Goal: Task Accomplishment & Management: Complete application form

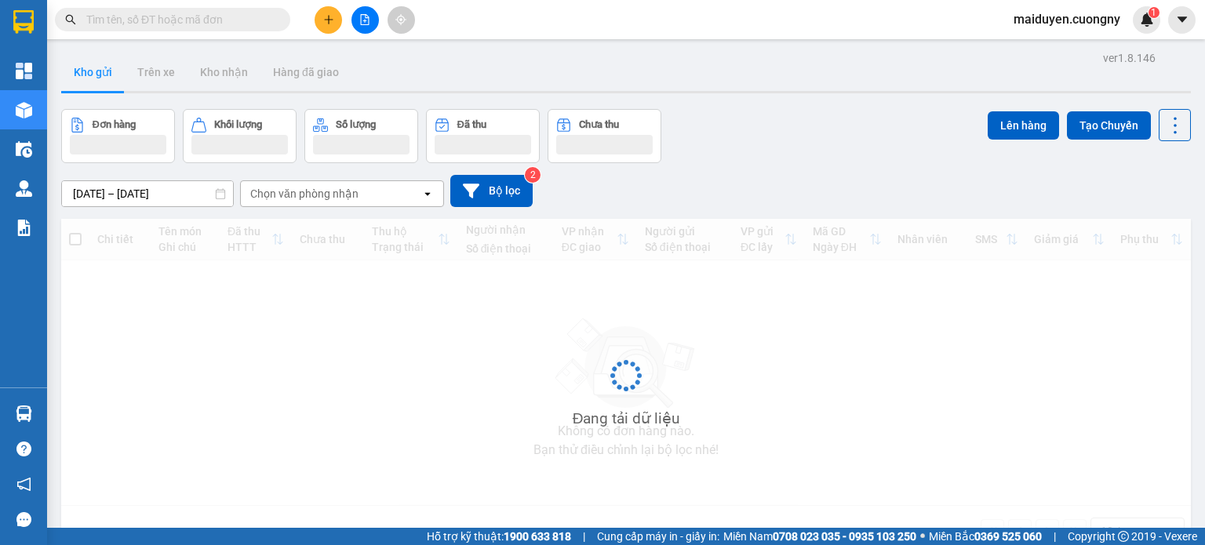
click at [242, 24] on input "text" at bounding box center [178, 19] width 185 height 17
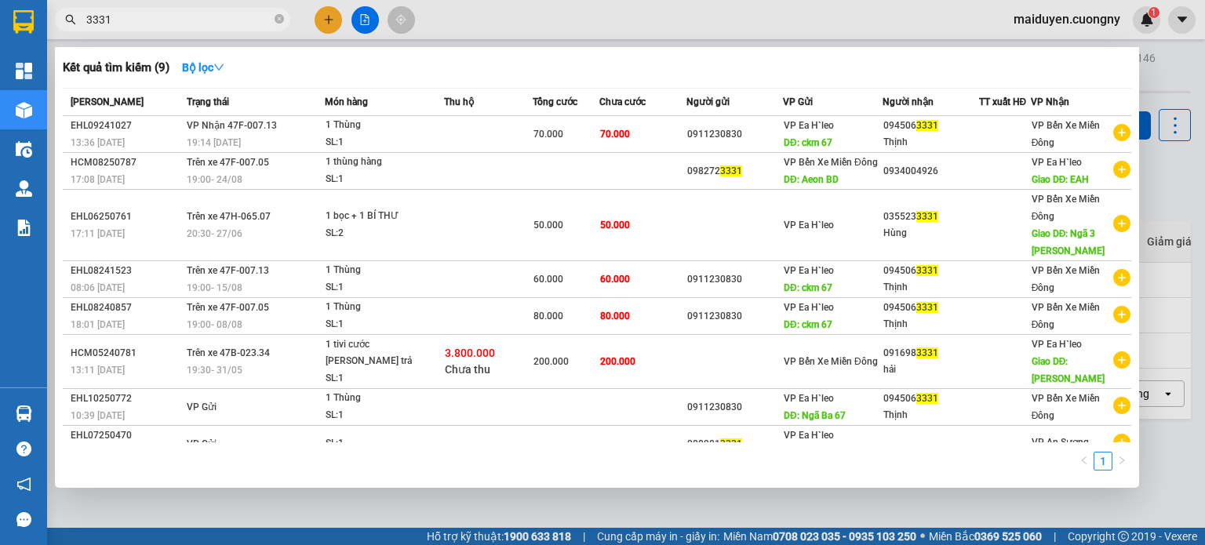
click at [217, 24] on input "3331" at bounding box center [178, 19] width 185 height 17
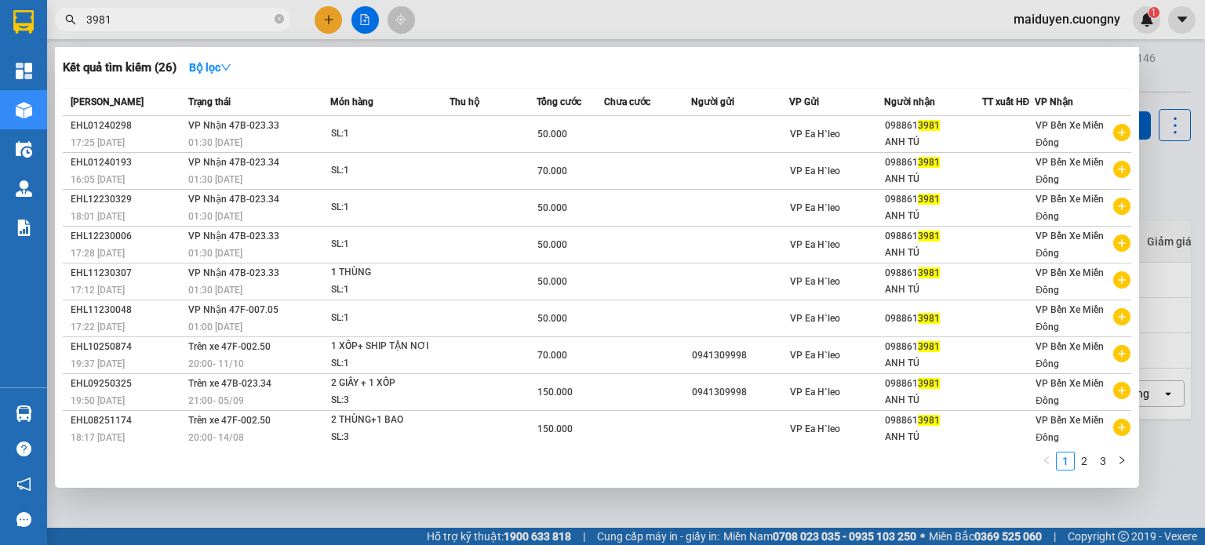
click at [182, 24] on input "3981" at bounding box center [178, 19] width 185 height 17
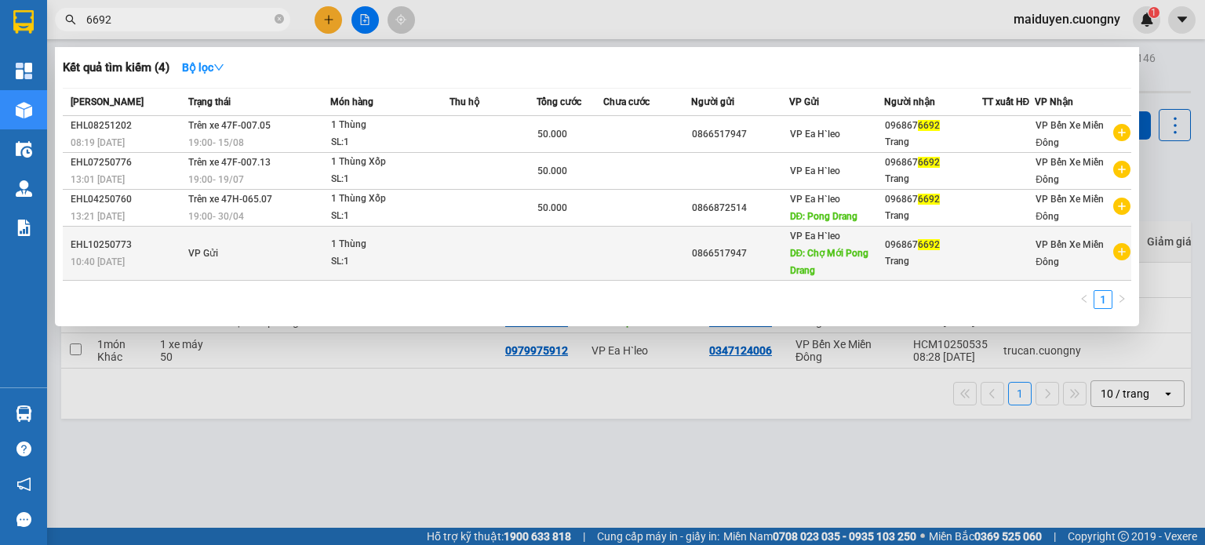
type input "6692"
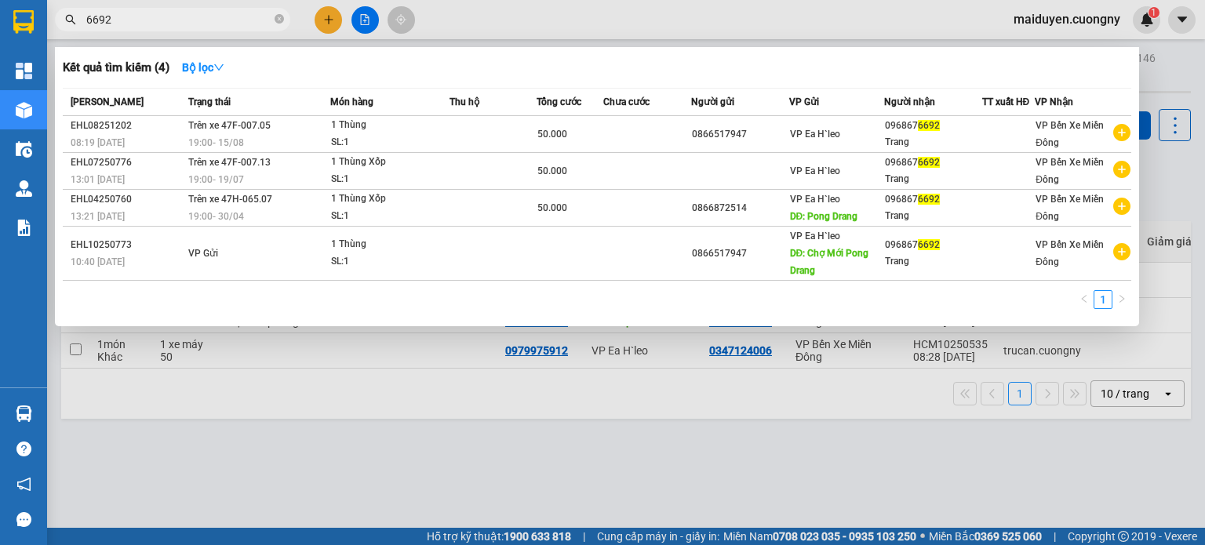
click at [303, 250] on td "VP Gửi" at bounding box center [257, 254] width 146 height 54
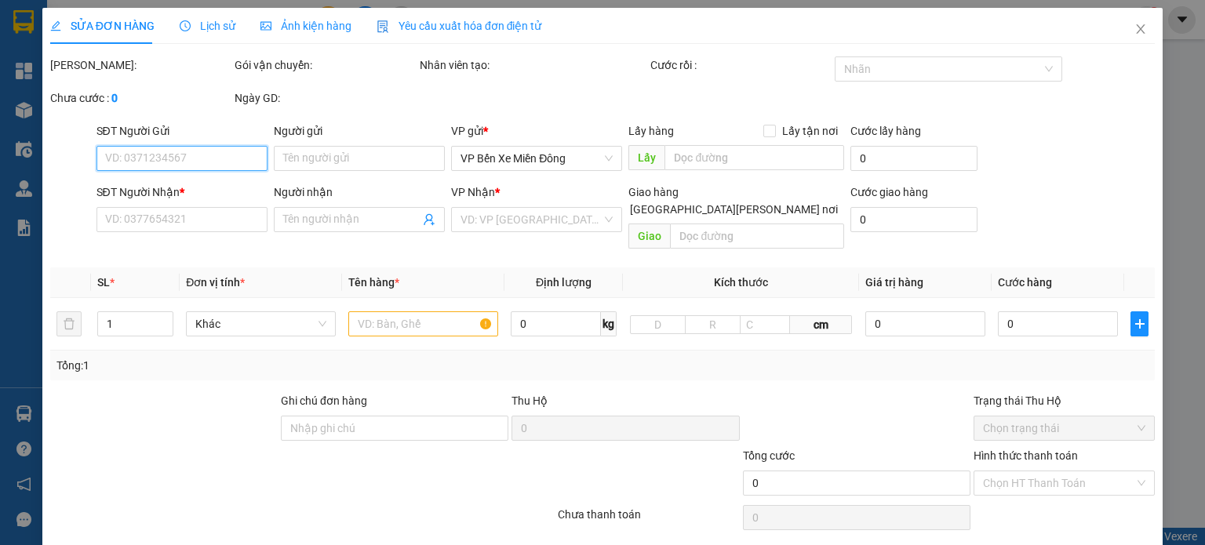
type input "0866517947"
type input "Chợ Mới Pong Drang"
type input "0968676692"
type input "Trang"
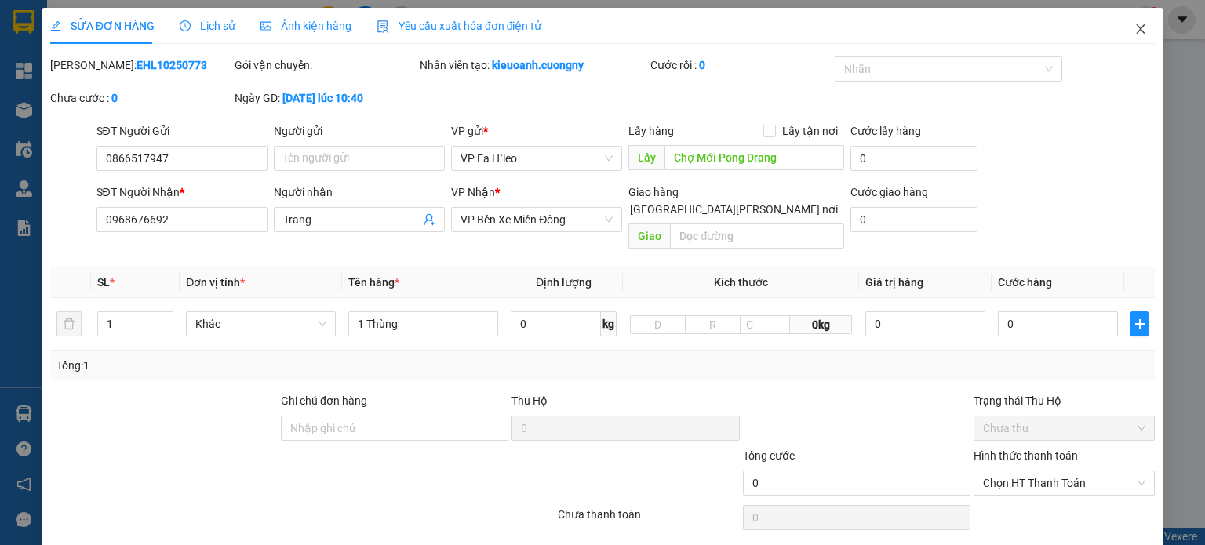
click at [1137, 30] on icon "close" at bounding box center [1141, 28] width 9 height 9
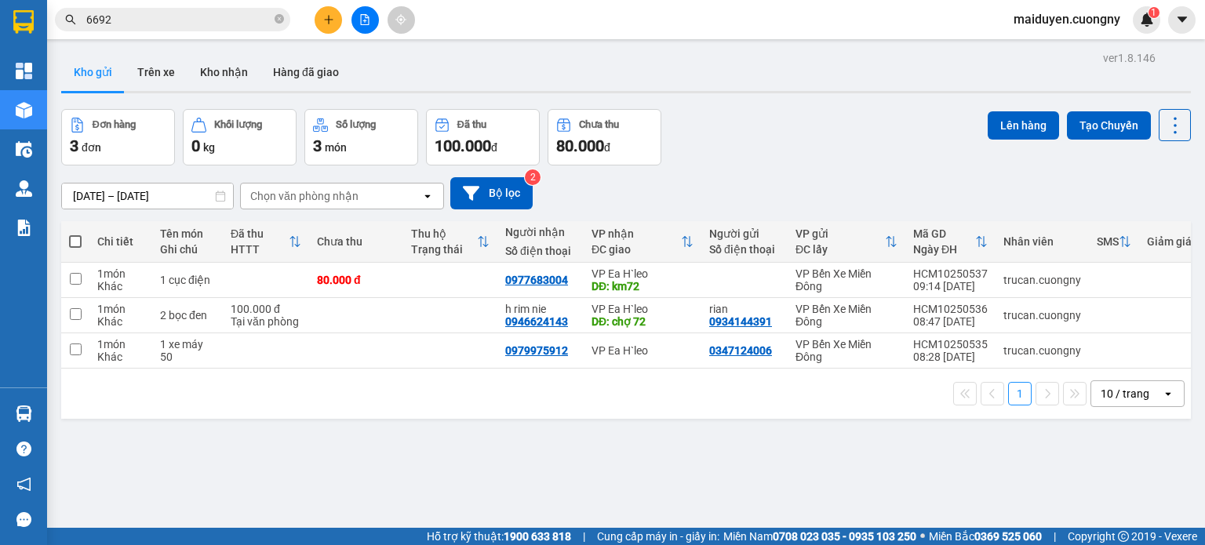
click at [234, 12] on input "6692" at bounding box center [178, 19] width 185 height 17
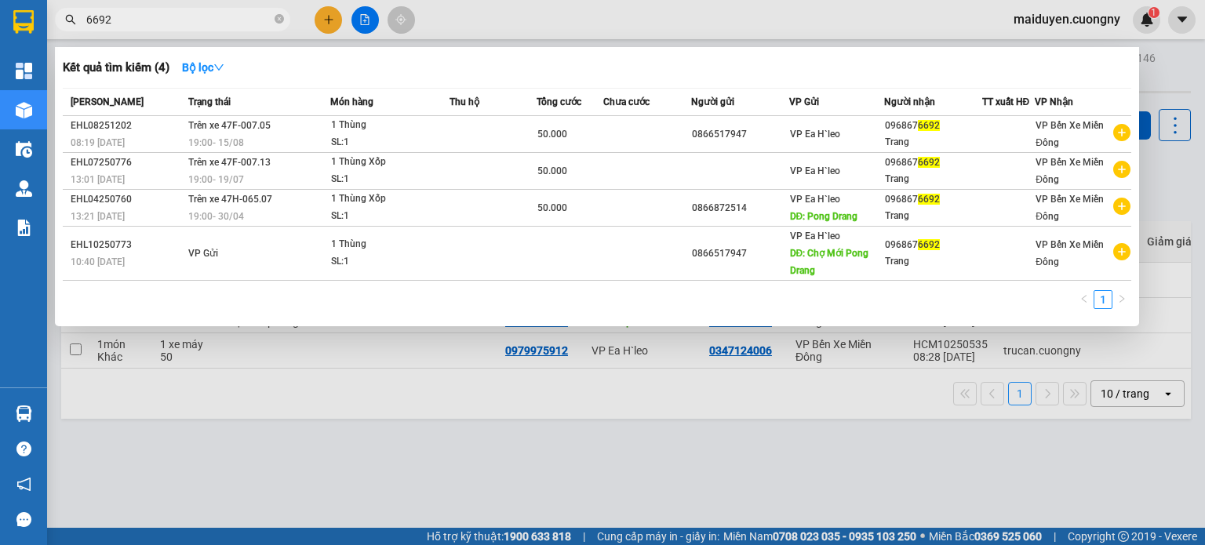
click at [234, 12] on input "6692" at bounding box center [178, 19] width 185 height 17
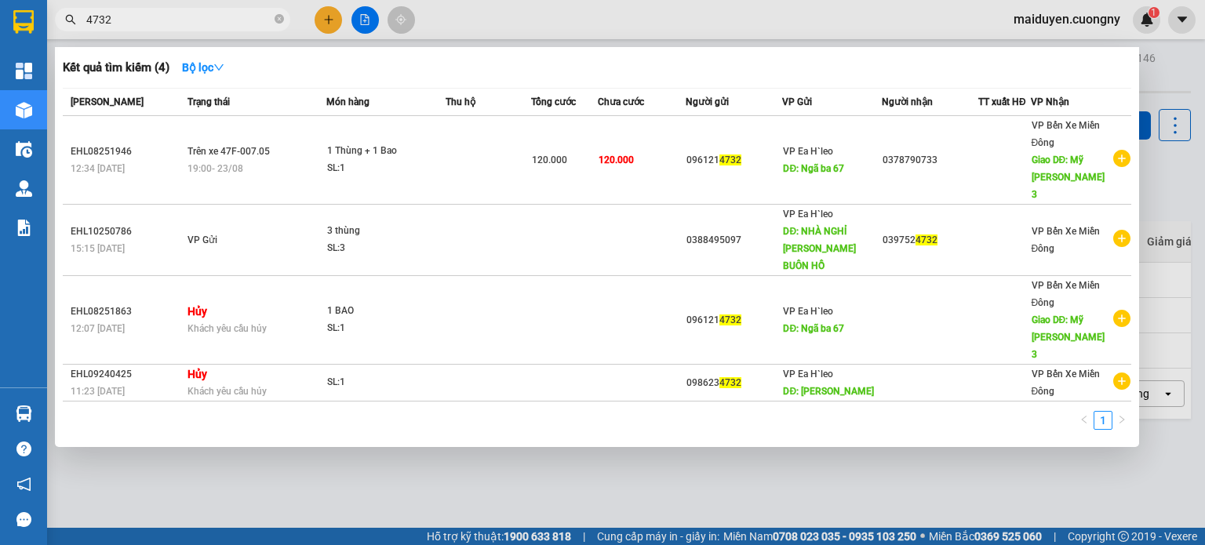
click at [224, 14] on input "4732" at bounding box center [178, 19] width 185 height 17
click at [224, 15] on input "4732" at bounding box center [178, 19] width 185 height 17
type input "3"
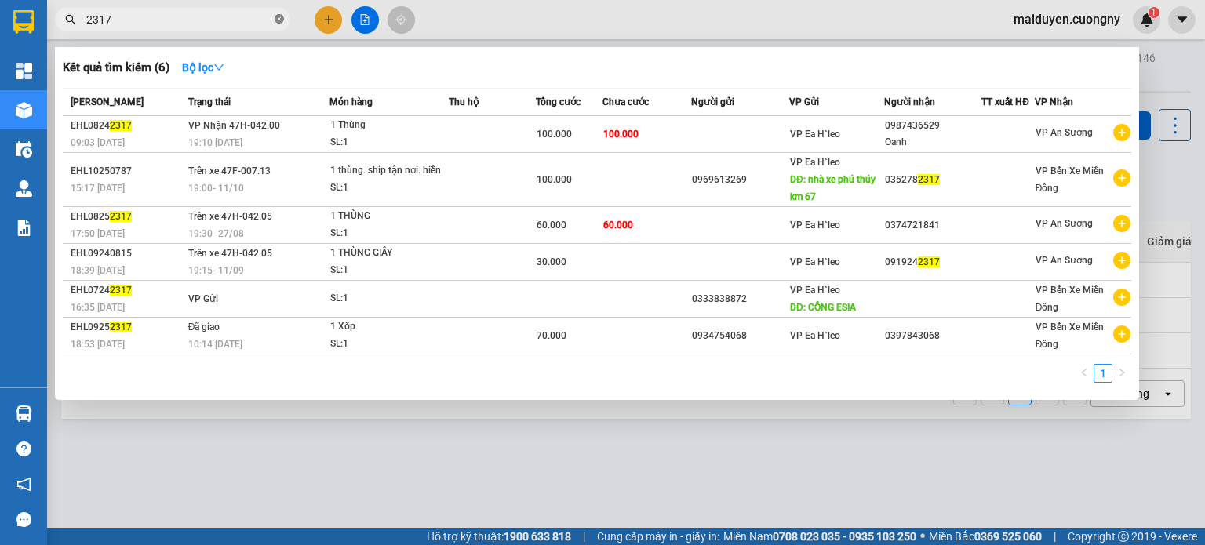
type input "2317"
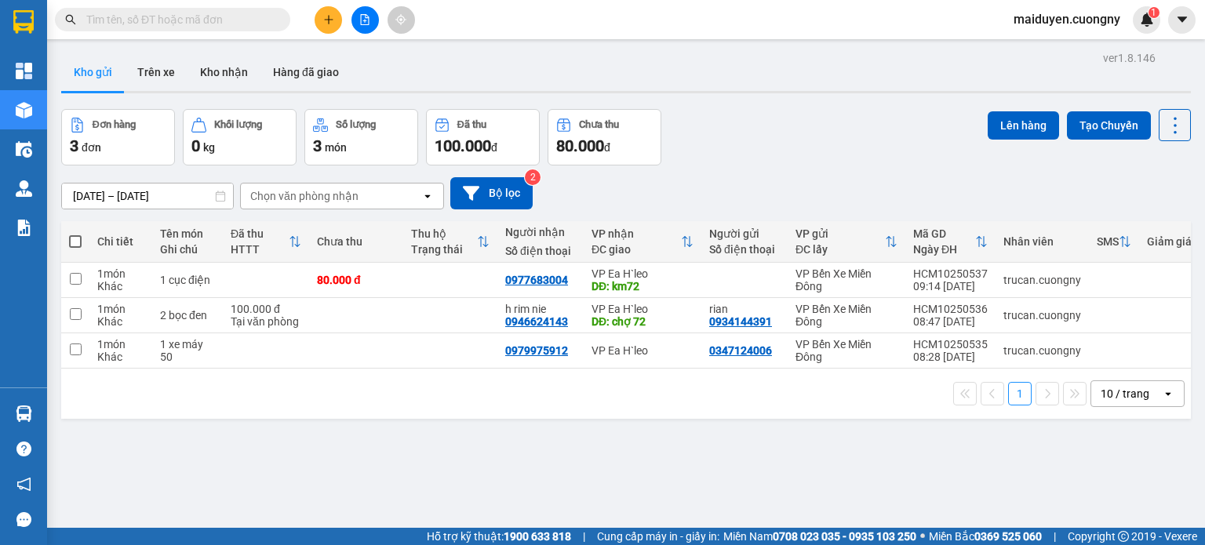
click at [235, 17] on input "text" at bounding box center [178, 19] width 185 height 17
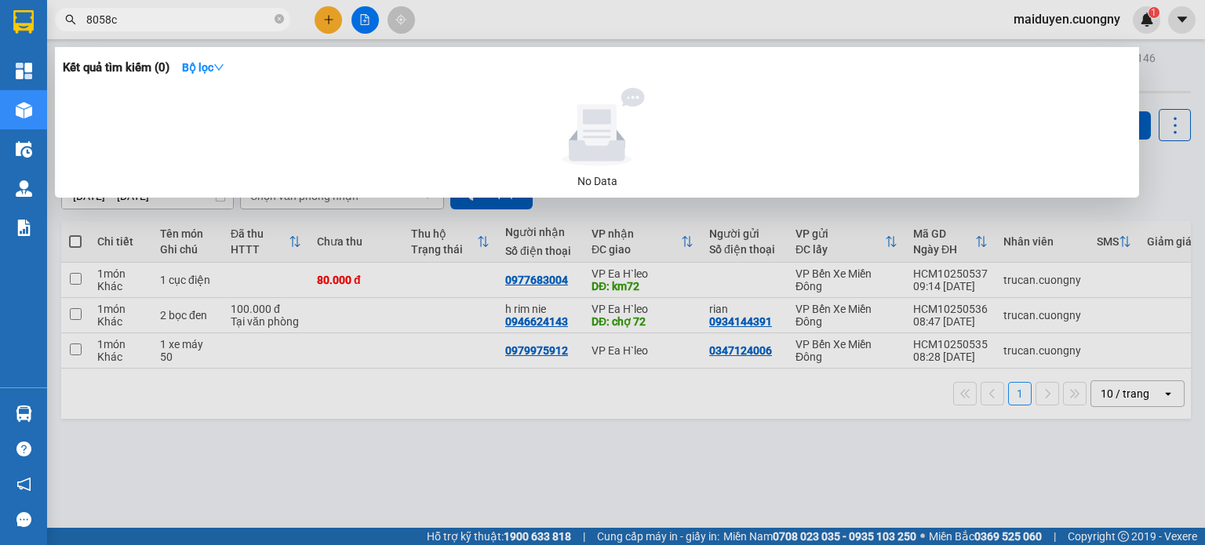
type input "8058c"
